Goal: Information Seeking & Learning: Learn about a topic

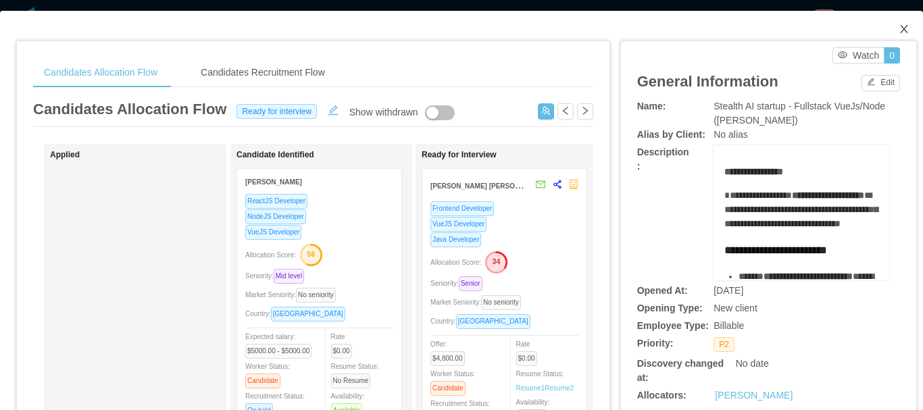
scroll to position [830, 0]
click at [898, 27] on icon "icon: close" at bounding box center [903, 29] width 11 height 11
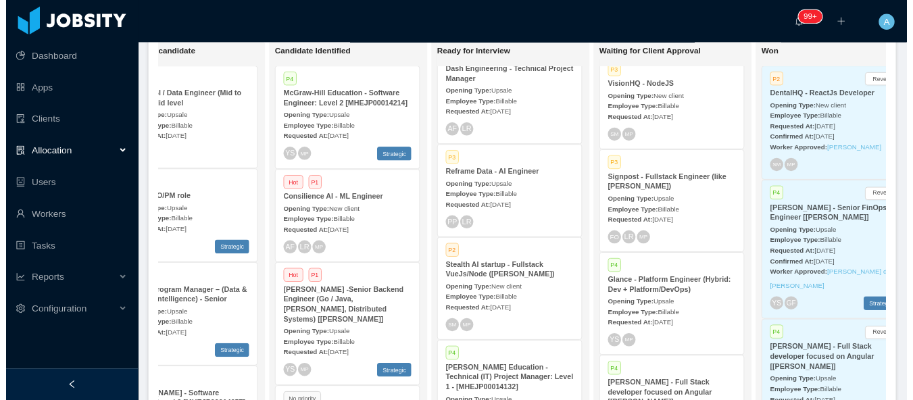
scroll to position [68, 0]
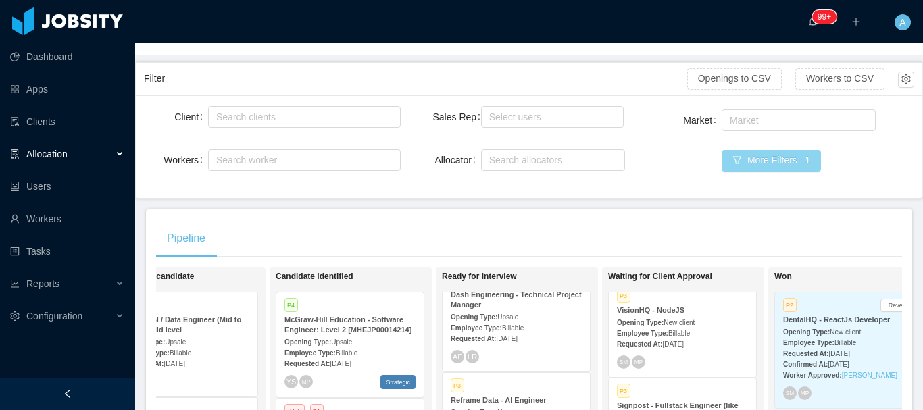
click at [753, 164] on button "More Filters · 1" at bounding box center [770, 161] width 99 height 22
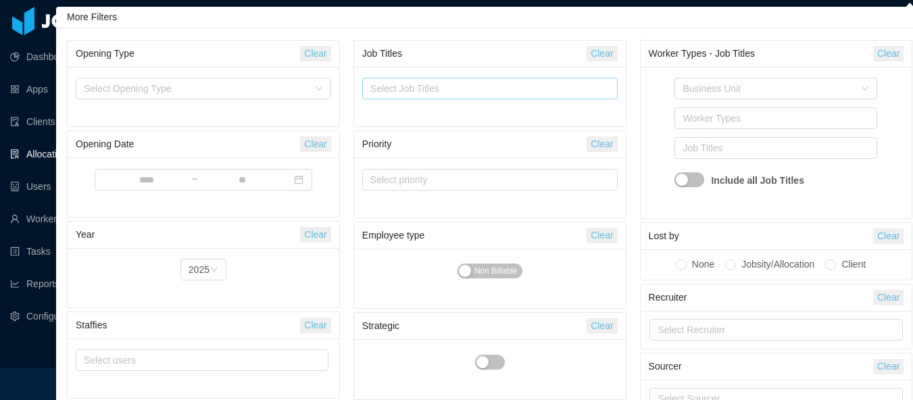
click at [544, 97] on div "Select Job Titles" at bounding box center [487, 88] width 243 height 20
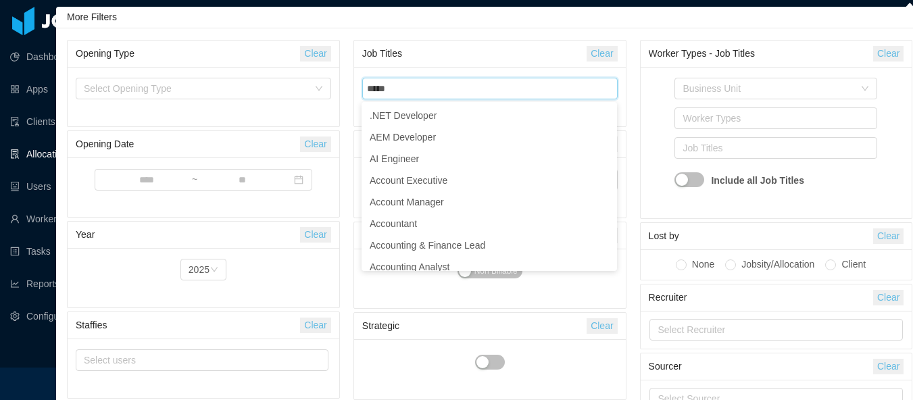
type input "*****"
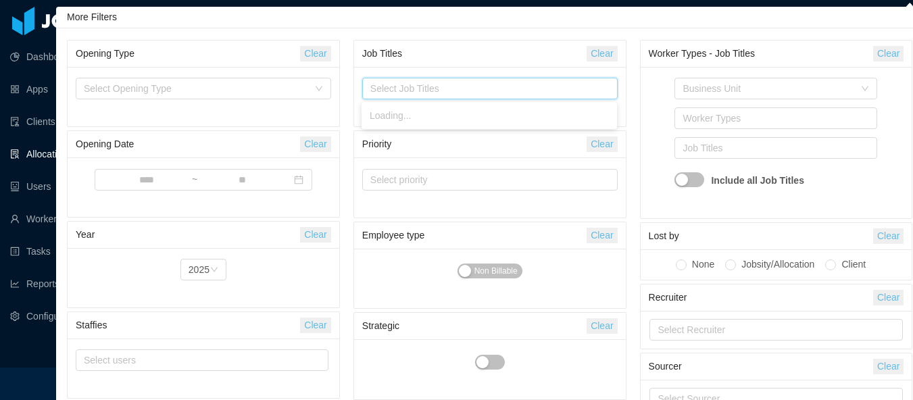
drag, startPoint x: 432, startPoint y: 91, endPoint x: 335, endPoint y: 82, distance: 97.7
click at [335, 82] on div "Opening Type Clear Select Opening Type Opening Date Clear ~ Year Clear Year [DA…" at bounding box center [489, 227] width 859 height 382
type input "*****"
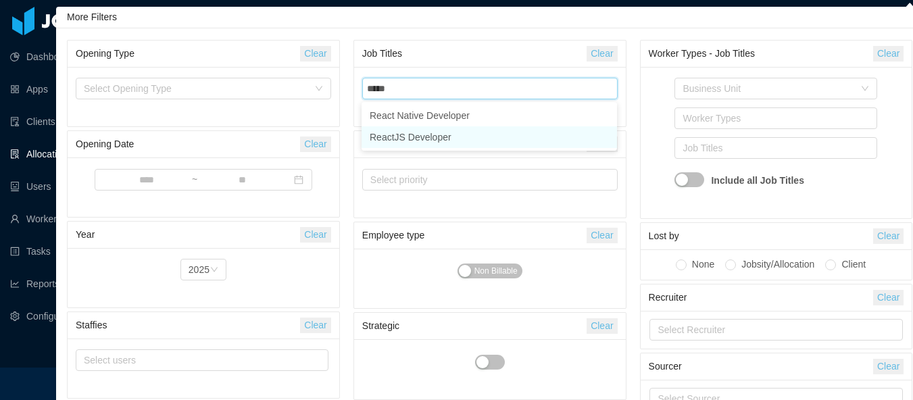
drag, startPoint x: 457, startPoint y: 138, endPoint x: 626, endPoint y: 88, distance: 176.1
click at [457, 136] on li "ReactJS Developer" at bounding box center [488, 137] width 255 height 22
click at [654, 105] on div "Business Unit Worker Types Job Titles ReactJS Developer Include all Job Titles" at bounding box center [775, 142] width 255 height 135
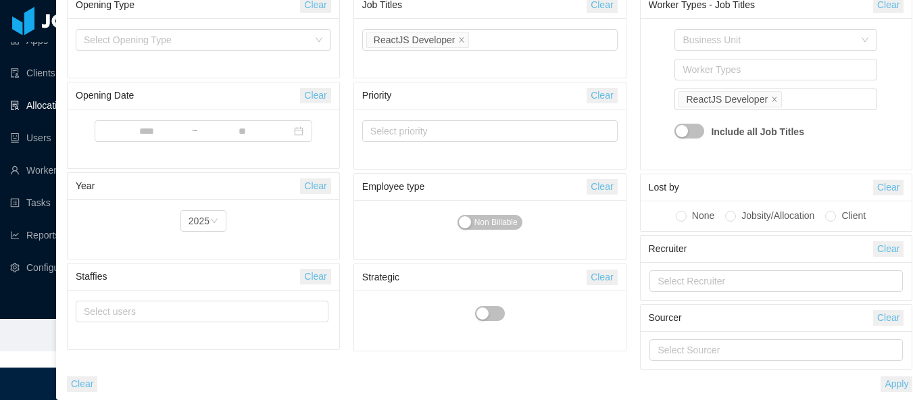
click at [898, 383] on button "Apply" at bounding box center [896, 384] width 32 height 16
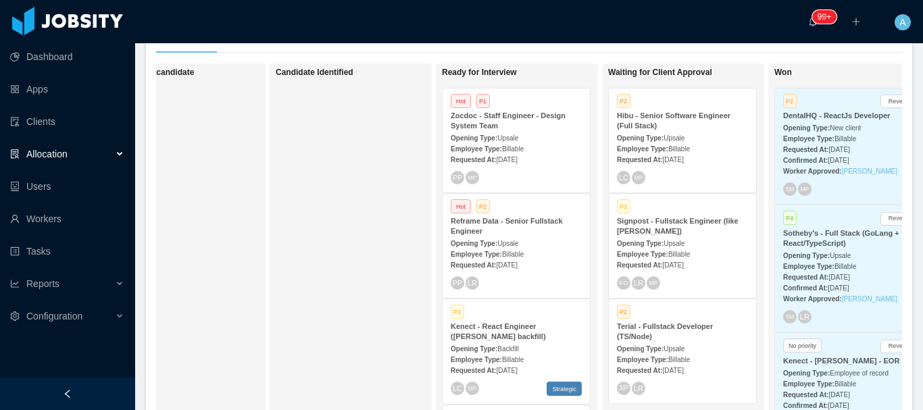
scroll to position [271, 0]
click at [517, 160] on span "[DATE]" at bounding box center [506, 160] width 21 height 7
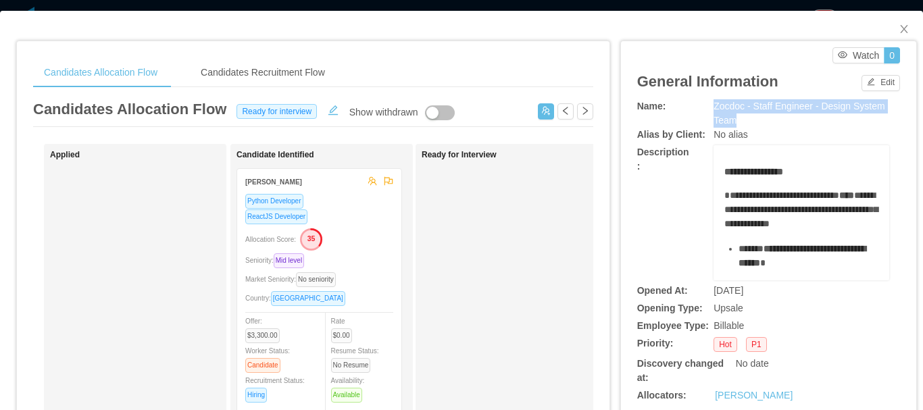
drag, startPoint x: 707, startPoint y: 104, endPoint x: 858, endPoint y: 121, distance: 152.3
click at [858, 121] on div "Zocdoc - Staff Engineer - Design System Team" at bounding box center [801, 113] width 176 height 28
drag, startPoint x: 747, startPoint y: 96, endPoint x: 726, endPoint y: 114, distance: 28.3
click at [769, 119] on div "Zocdoc - Staff Engineer - Design System Team" at bounding box center [801, 113] width 176 height 28
drag, startPoint x: 730, startPoint y: 120, endPoint x: 706, endPoint y: 111, distance: 25.2
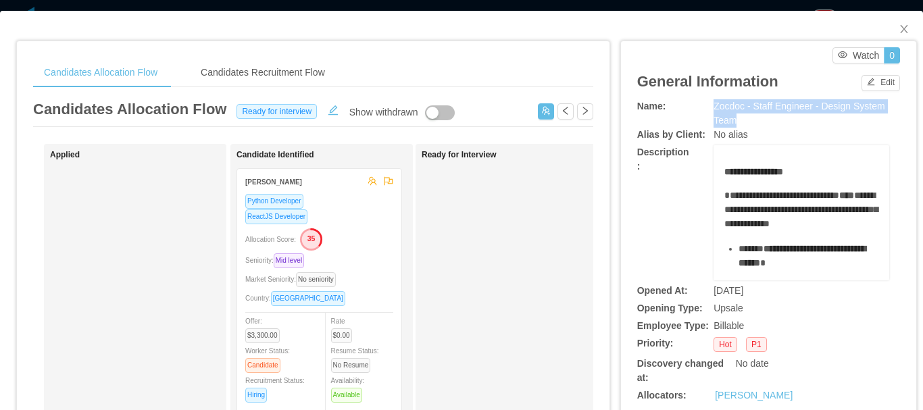
click at [713, 111] on div "Zocdoc - Staff Engineer - Design System Team" at bounding box center [801, 113] width 176 height 28
copy span "Zocdoc - Staff Engineer - Design System Team"
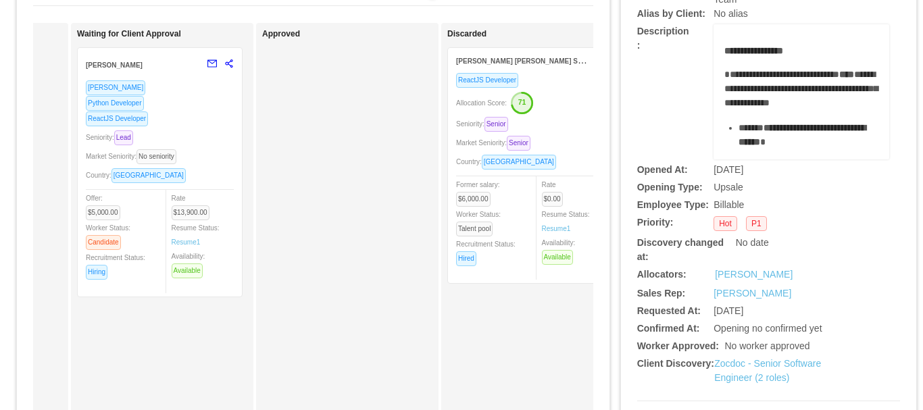
scroll to position [135, 0]
